Goal: Task Accomplishment & Management: Use online tool/utility

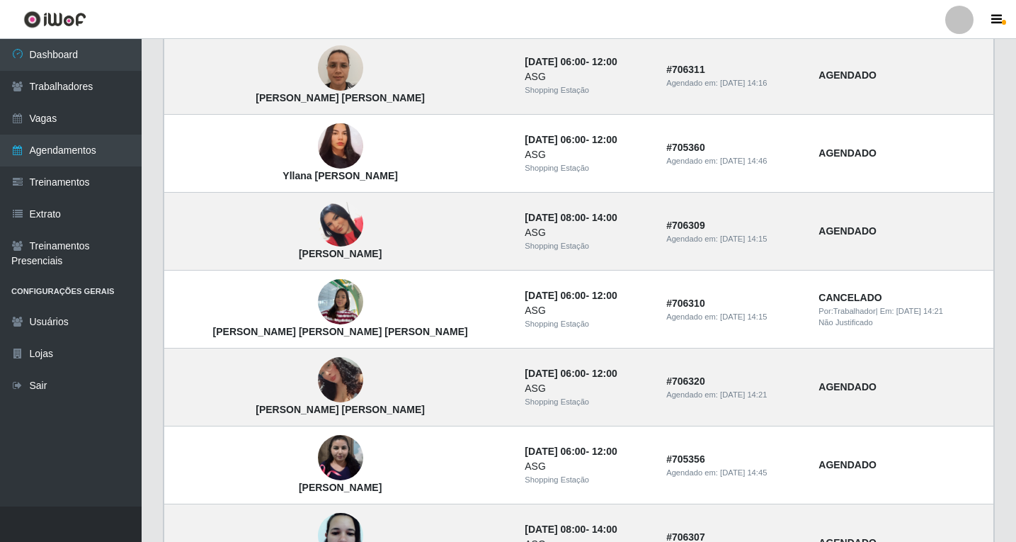
scroll to position [1184, 0]
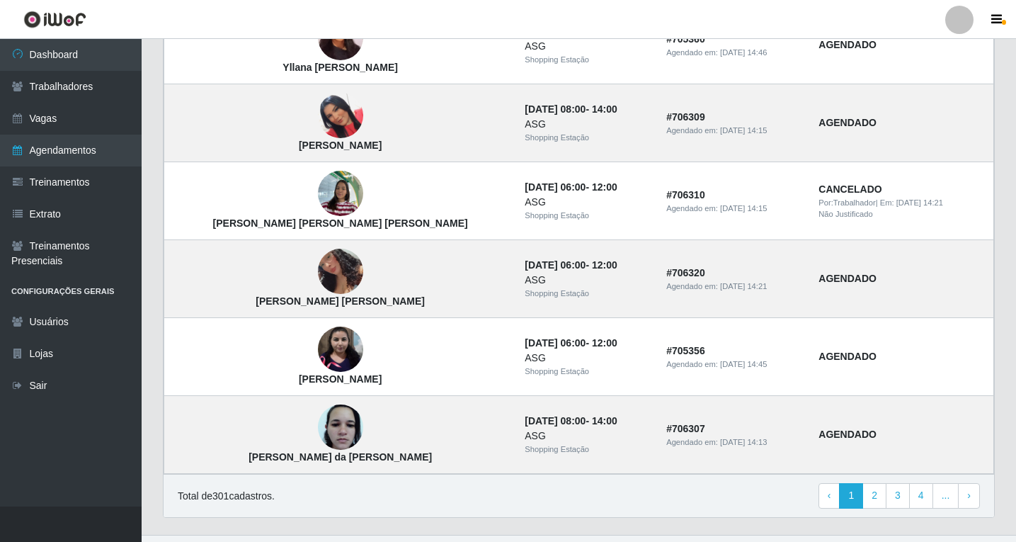
scroll to position [937, 0]
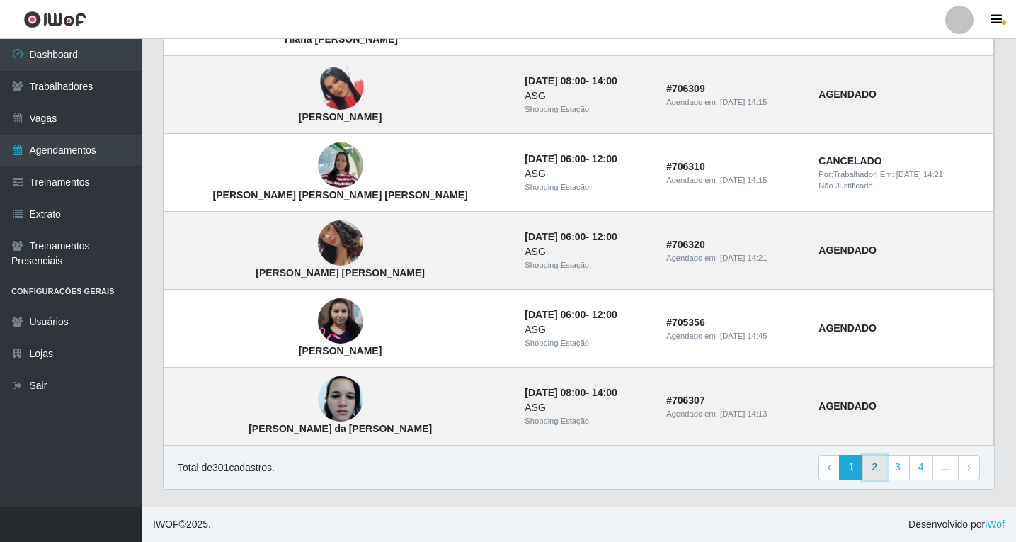
click at [875, 470] on link "2" at bounding box center [874, 467] width 24 height 25
